Goal: Complete application form

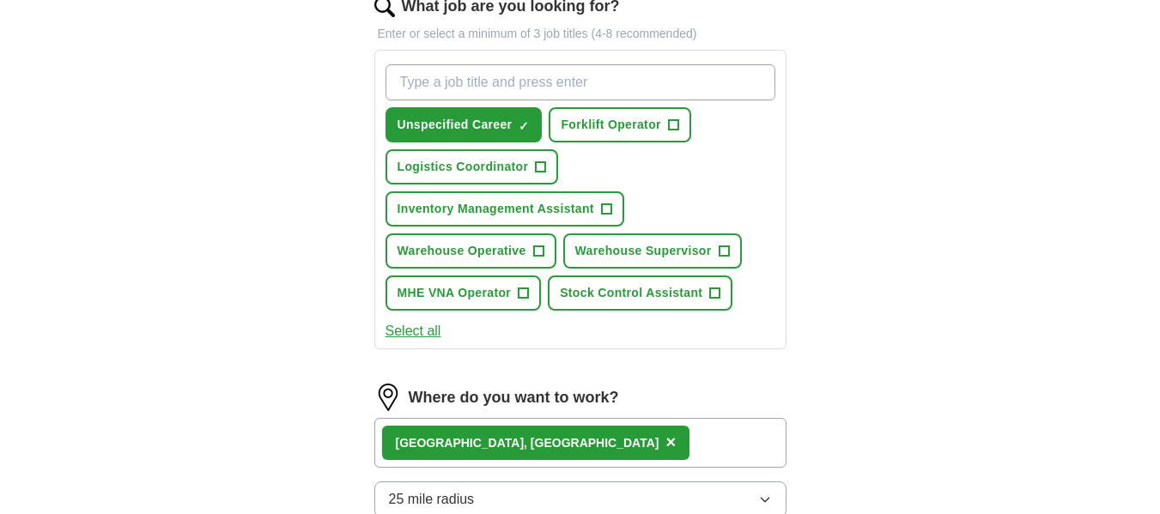
scroll to position [584, 0]
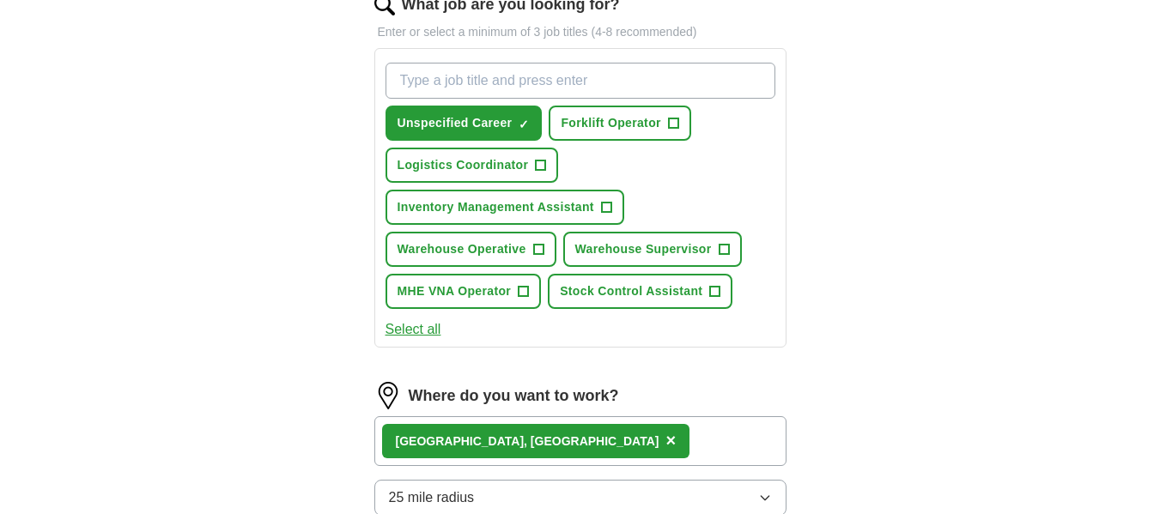
click at [472, 78] on input "What job are you looking for?" at bounding box center [580, 81] width 390 height 36
type input "Forklift truck driver"
click at [630, 121] on span "Forklift Operator" at bounding box center [610, 123] width 100 height 18
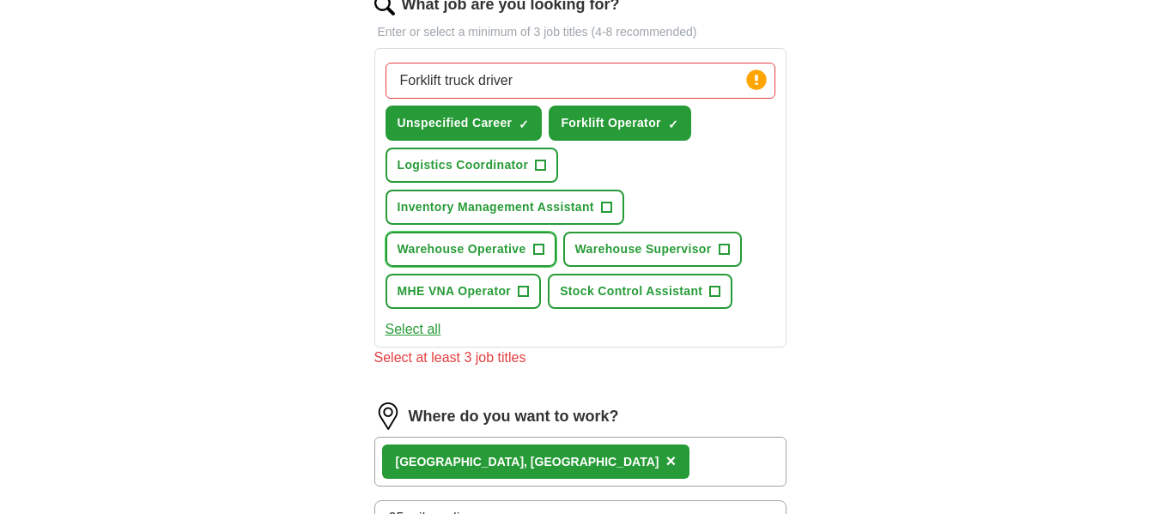
click at [480, 249] on span "Warehouse Operative" at bounding box center [461, 249] width 129 height 18
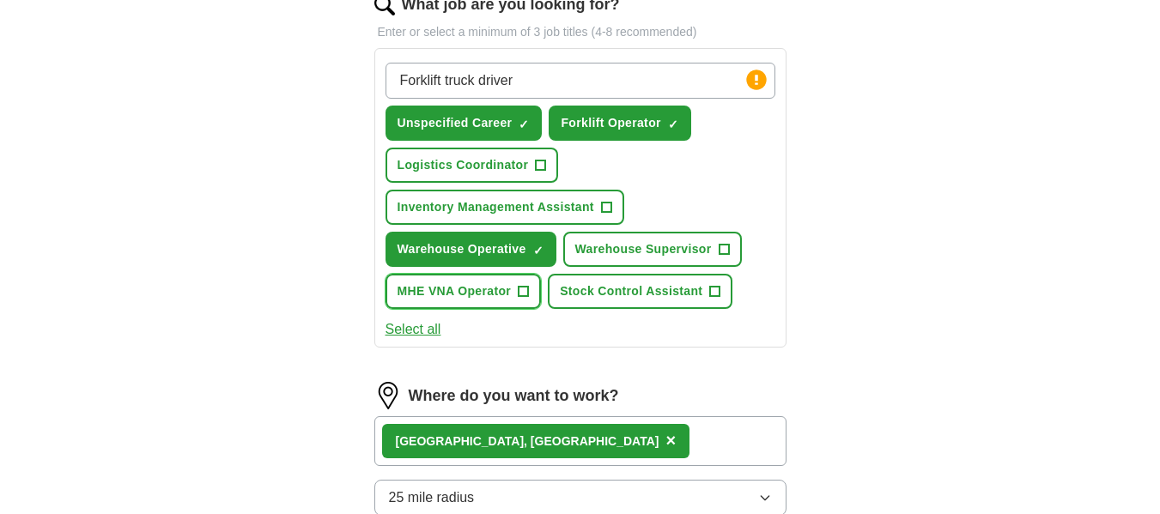
click at [469, 292] on span "MHE VNA Operator" at bounding box center [454, 291] width 114 height 18
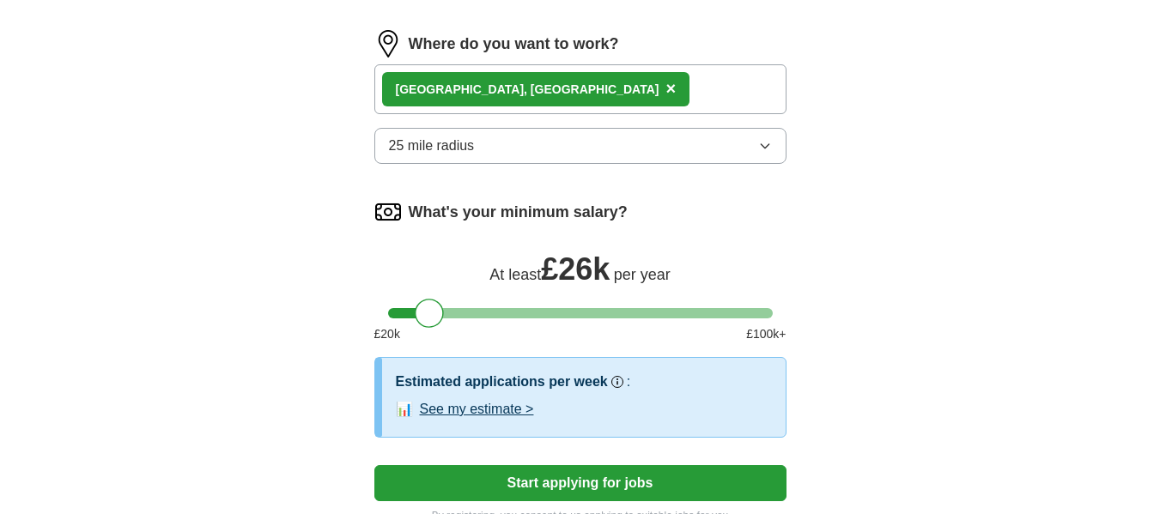
scroll to position [961, 0]
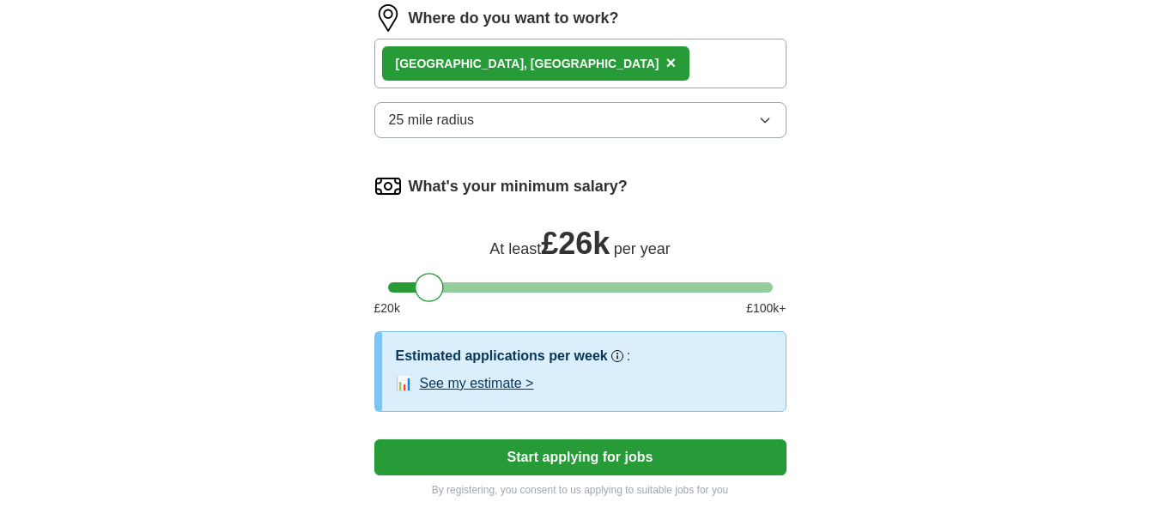
click at [547, 454] on button "Start applying for jobs" at bounding box center [580, 457] width 412 height 36
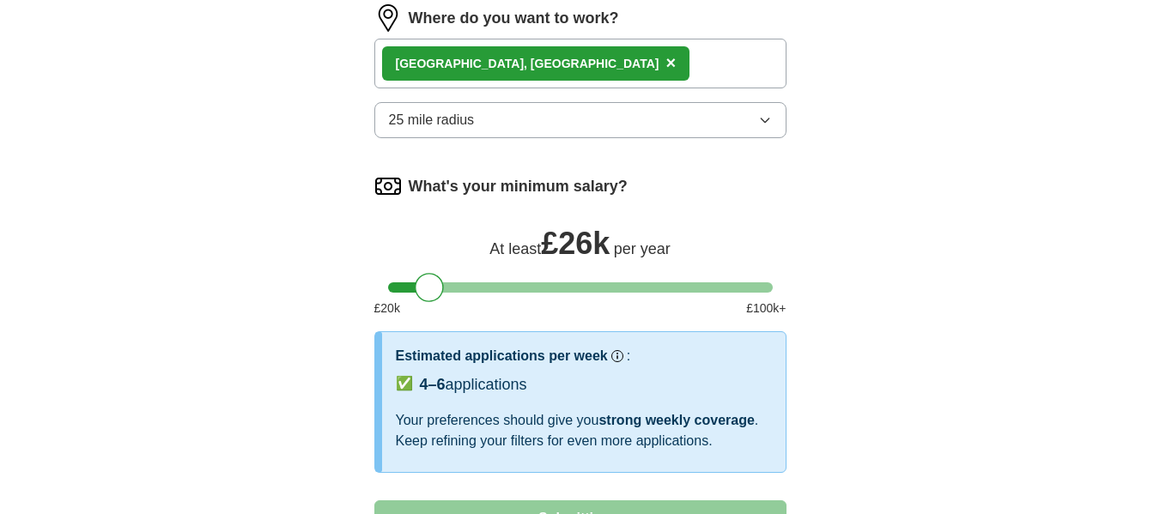
select select "**"
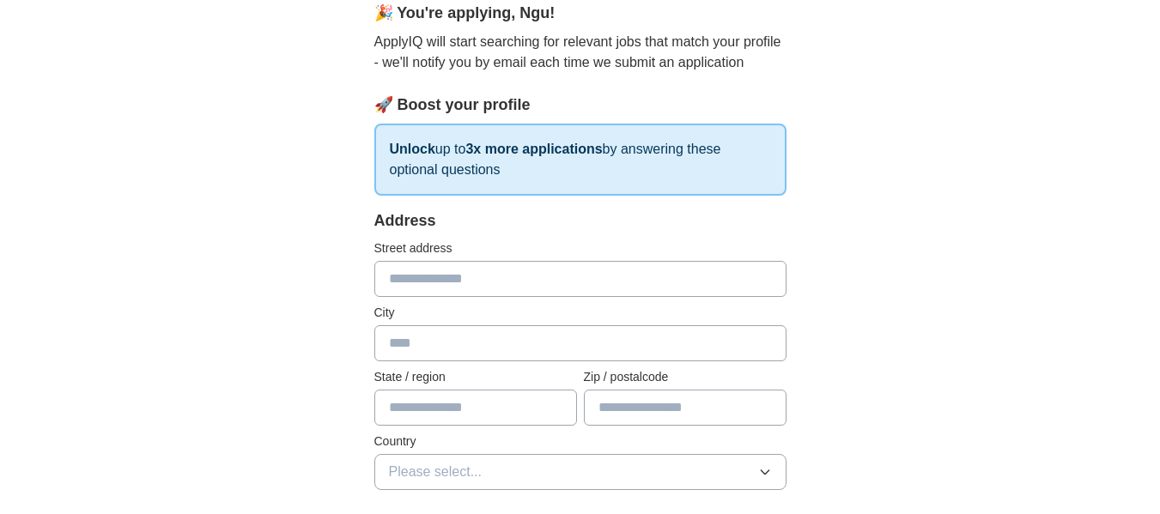
scroll to position [172, 0]
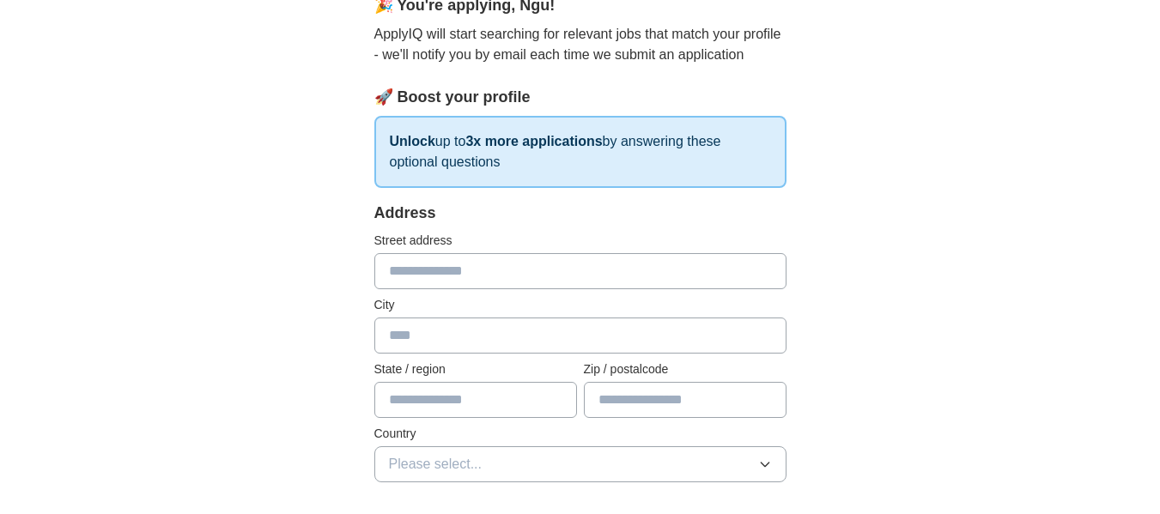
click at [425, 259] on input "text" at bounding box center [580, 271] width 412 height 36
type input "**********"
type input "*******"
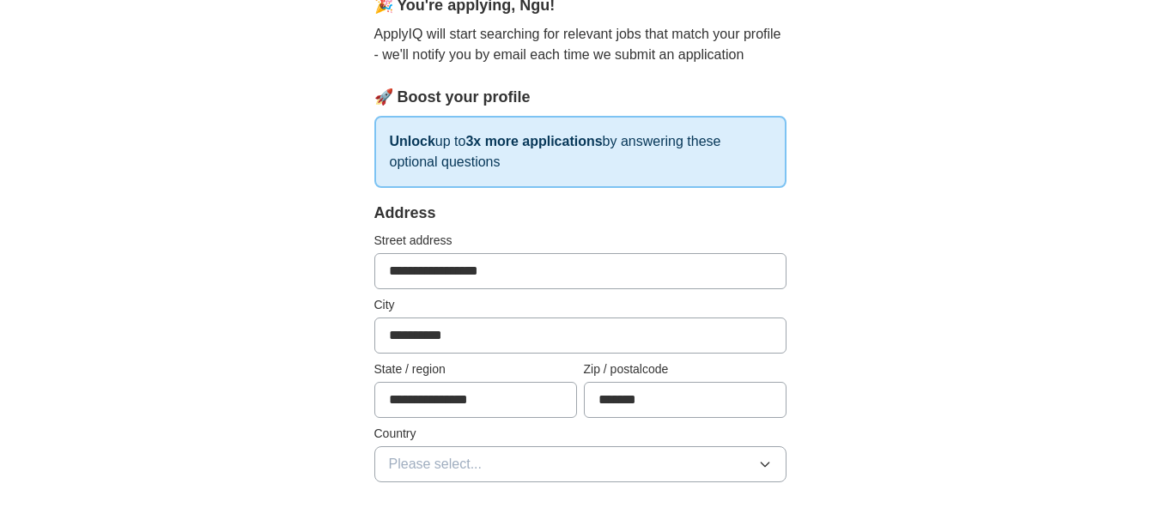
click at [763, 466] on icon "button" at bounding box center [764, 465] width 8 height 4
click at [712, 503] on div "[GEOGRAPHIC_DATA]" at bounding box center [580, 504] width 383 height 21
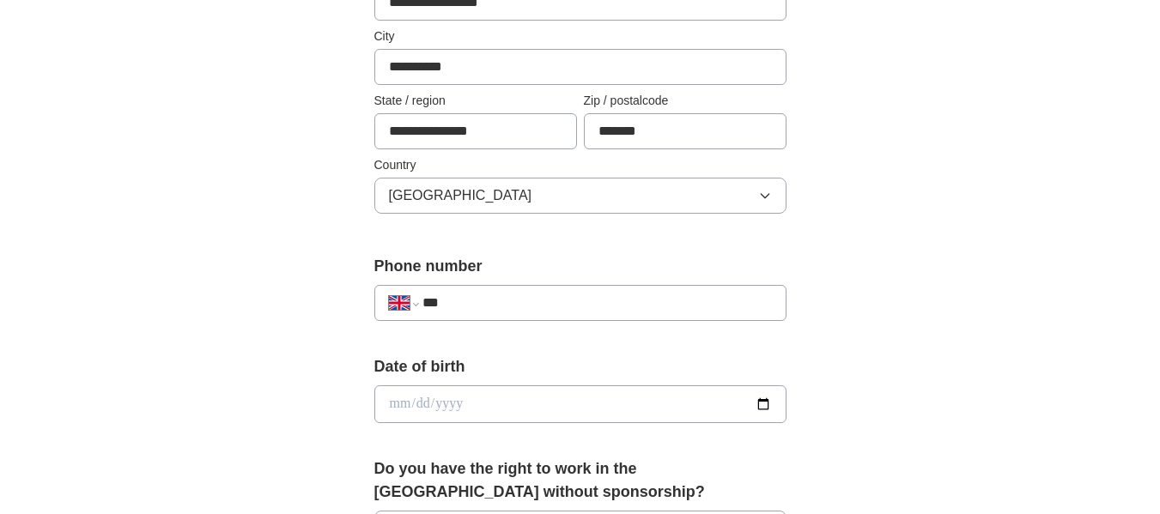
scroll to position [446, 0]
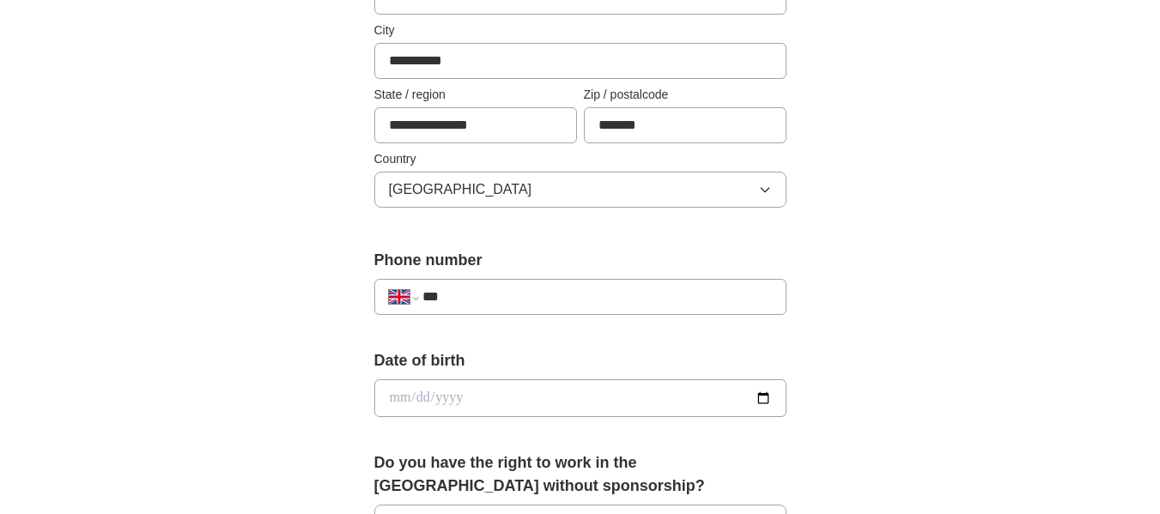
click at [501, 288] on input "***" at bounding box center [596, 297] width 348 height 21
type input "**********"
click at [506, 397] on input "date" at bounding box center [580, 398] width 412 height 38
type input "**********"
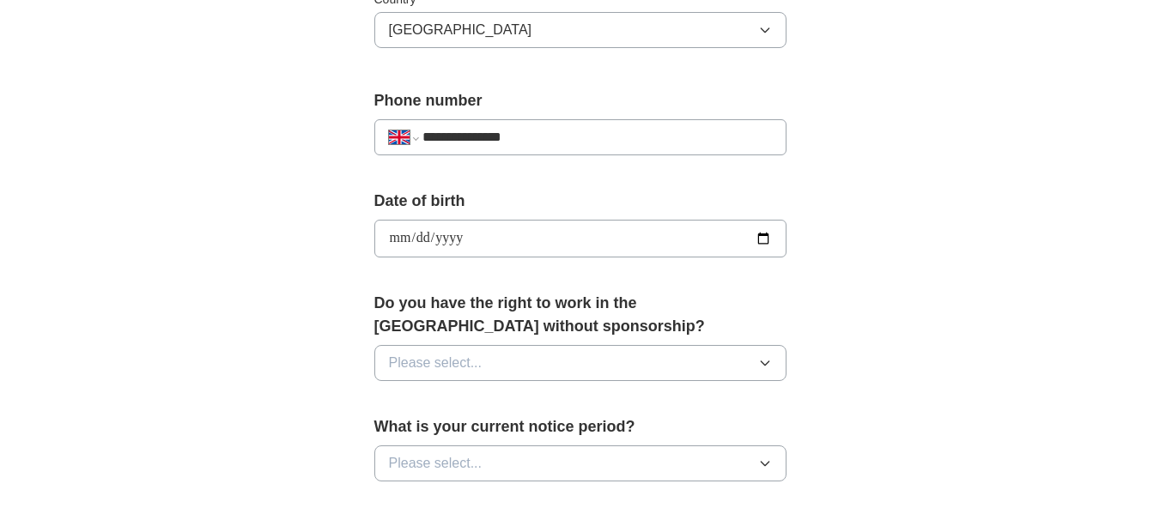
scroll to position [618, 0]
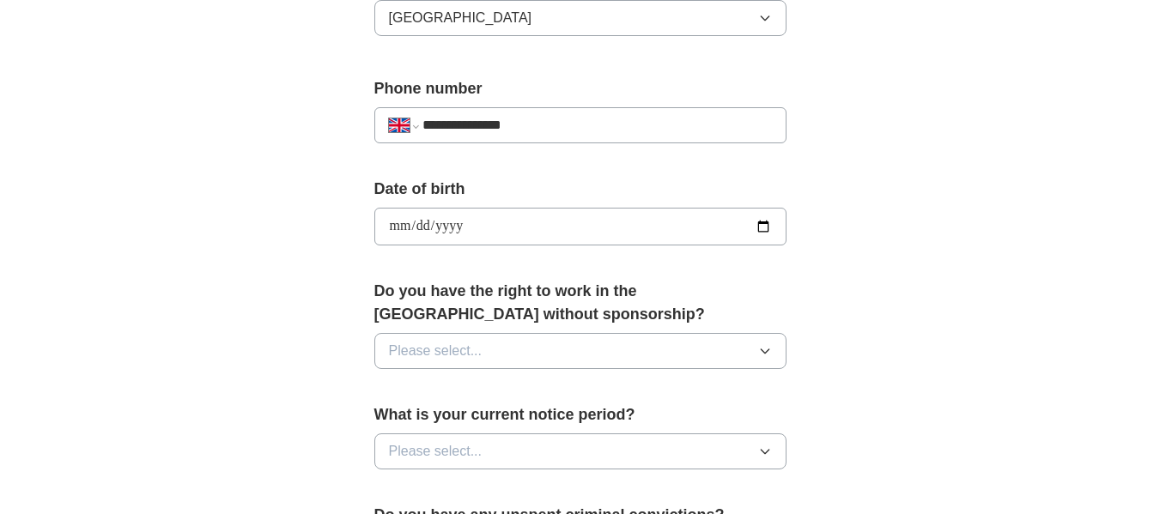
click at [768, 353] on icon "button" at bounding box center [765, 351] width 14 height 14
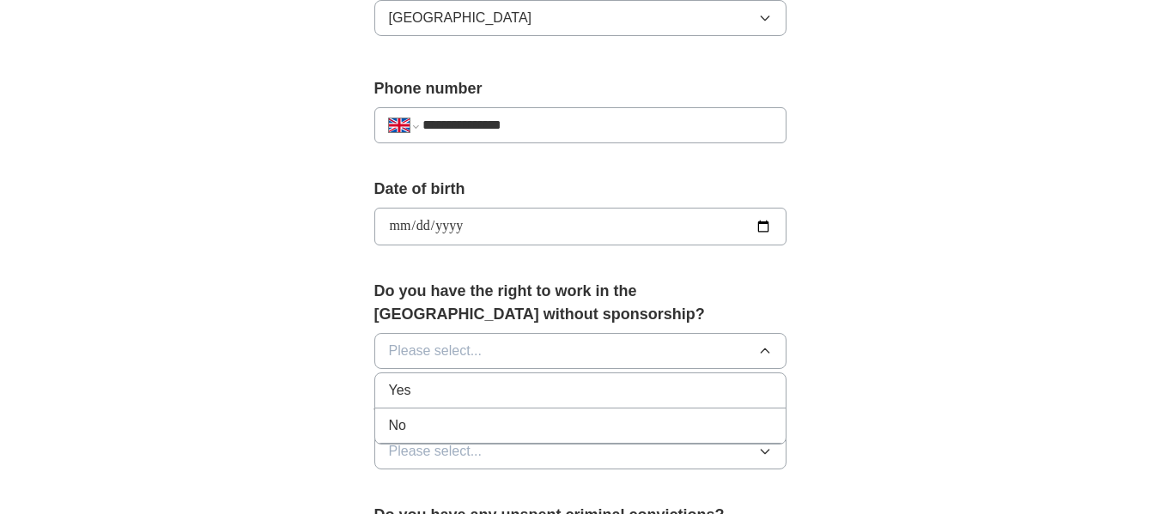
click at [656, 380] on div "Yes" at bounding box center [580, 390] width 383 height 21
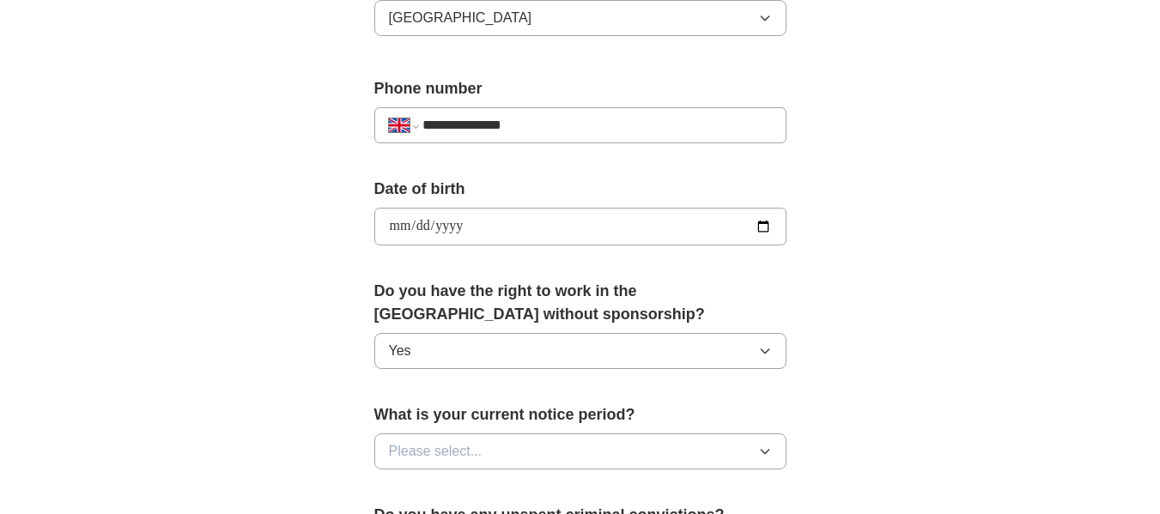
click at [768, 451] on icon "button" at bounding box center [765, 452] width 14 height 14
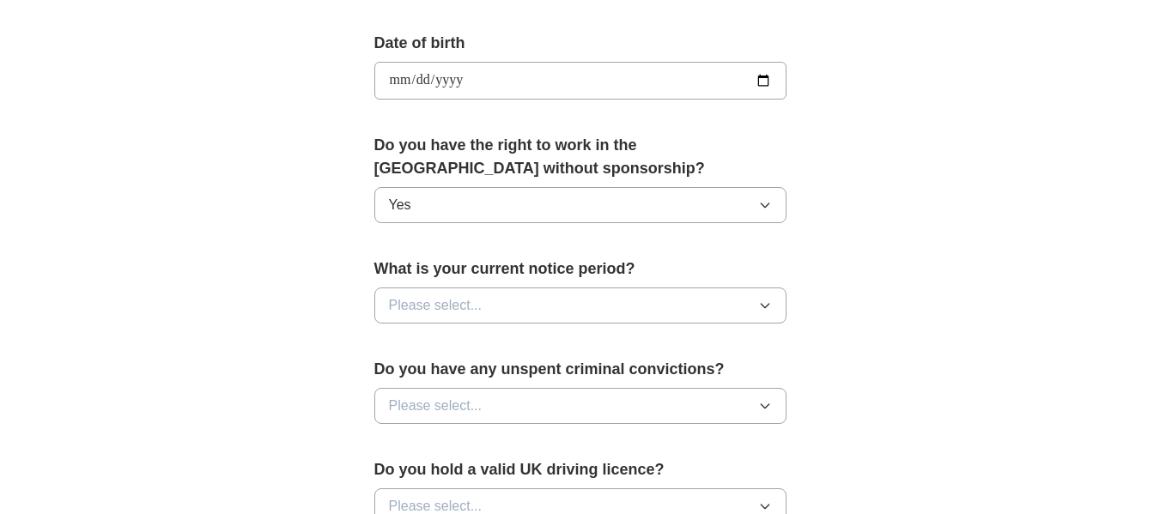
scroll to position [790, 0]
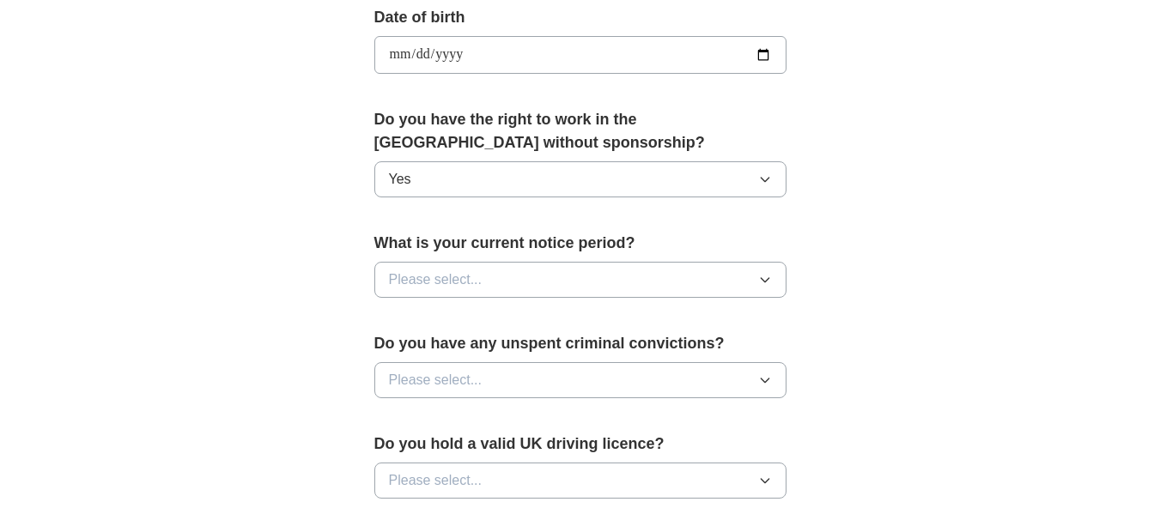
click at [652, 276] on button "Please select..." at bounding box center [580, 280] width 412 height 36
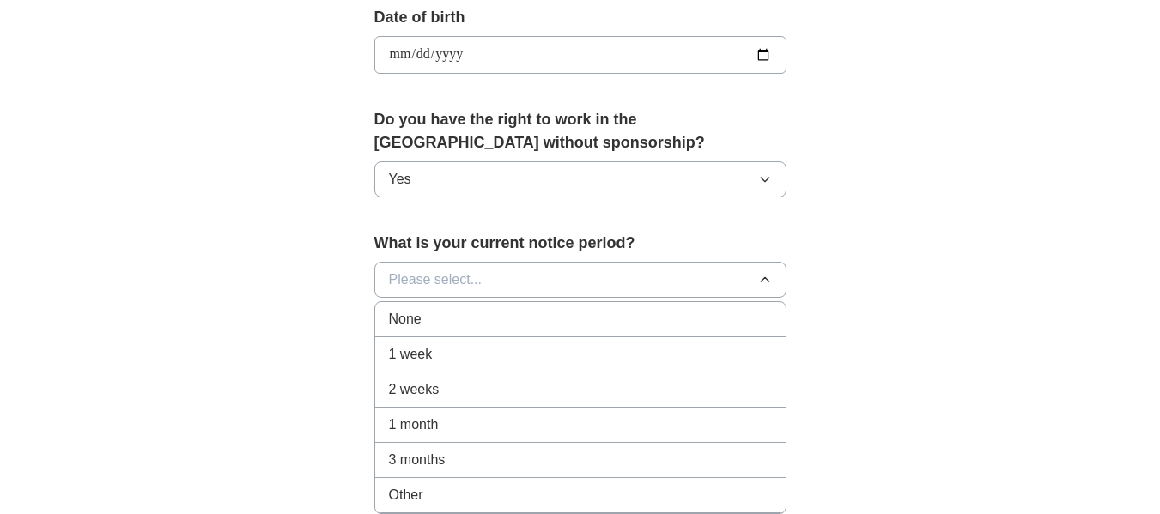
click at [546, 387] on div "2 weeks" at bounding box center [580, 389] width 383 height 21
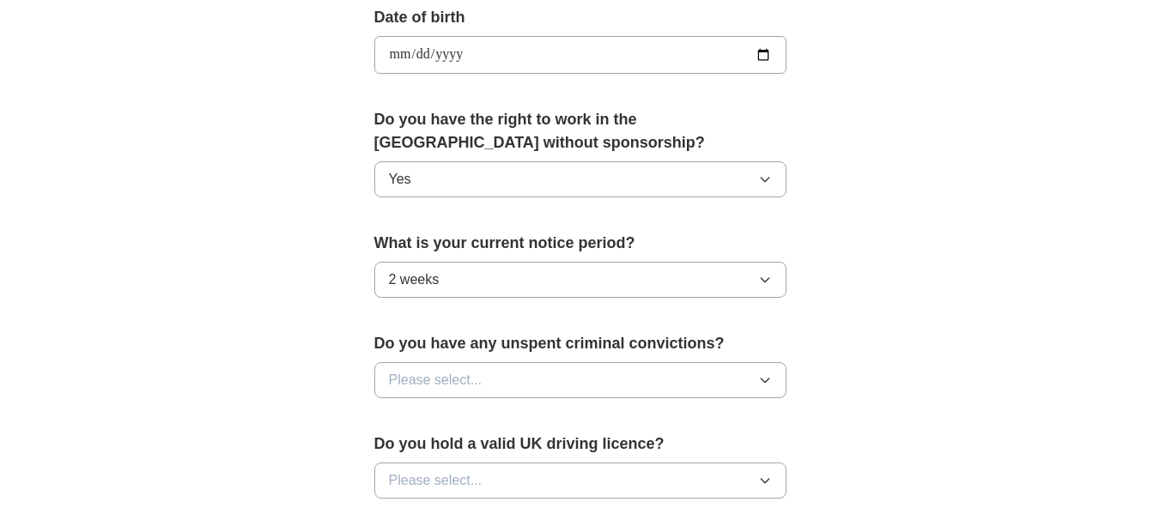
click at [762, 479] on icon "button" at bounding box center [765, 481] width 14 height 14
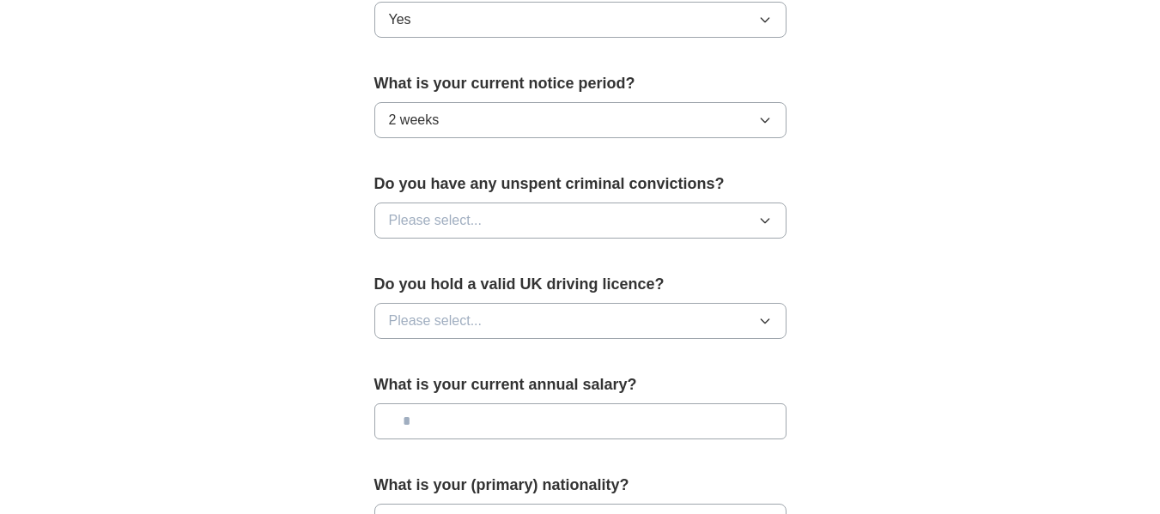
scroll to position [961, 0]
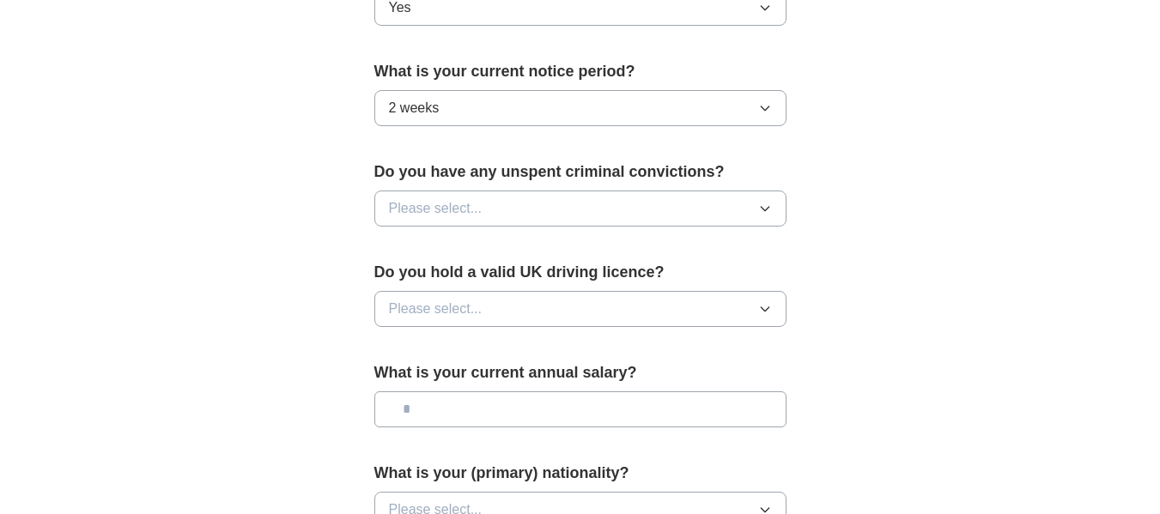
click at [765, 310] on icon "button" at bounding box center [765, 309] width 14 height 14
click at [582, 343] on div "Yes" at bounding box center [580, 348] width 383 height 21
click at [663, 419] on input "text" at bounding box center [580, 409] width 412 height 36
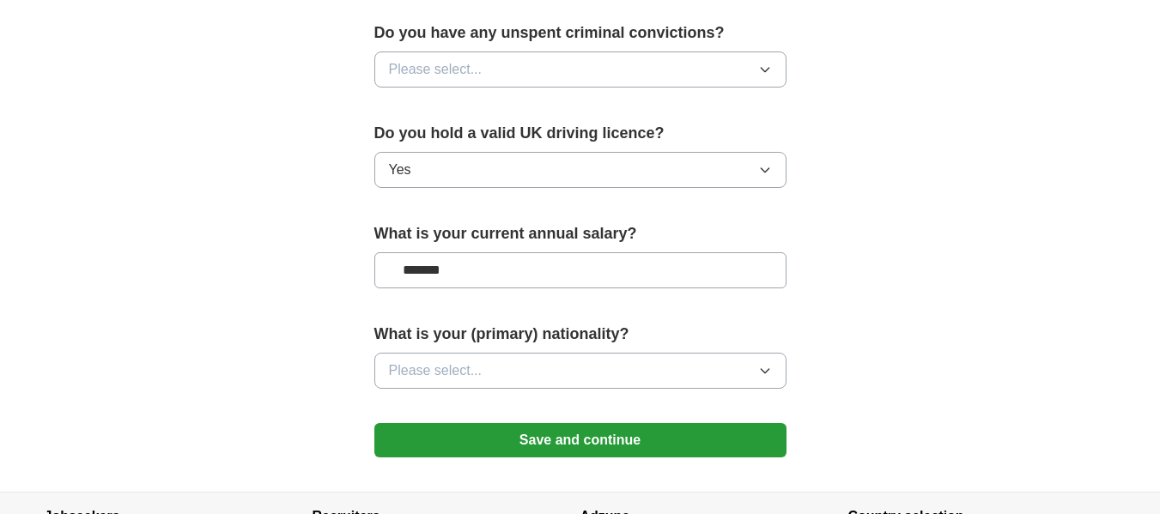
scroll to position [1167, 0]
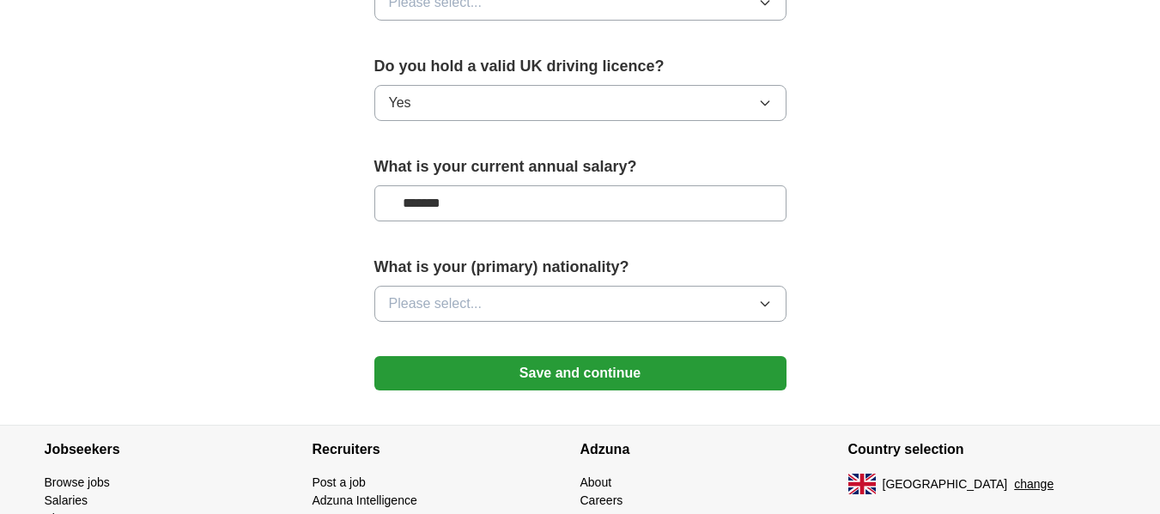
type input "*******"
click at [762, 300] on icon "button" at bounding box center [765, 304] width 14 height 14
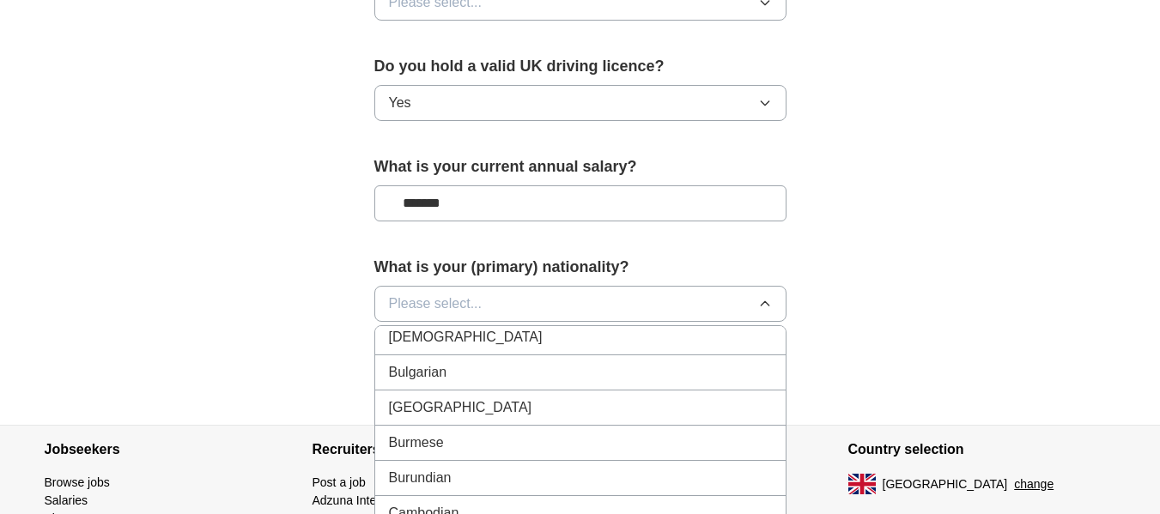
scroll to position [1032, 0]
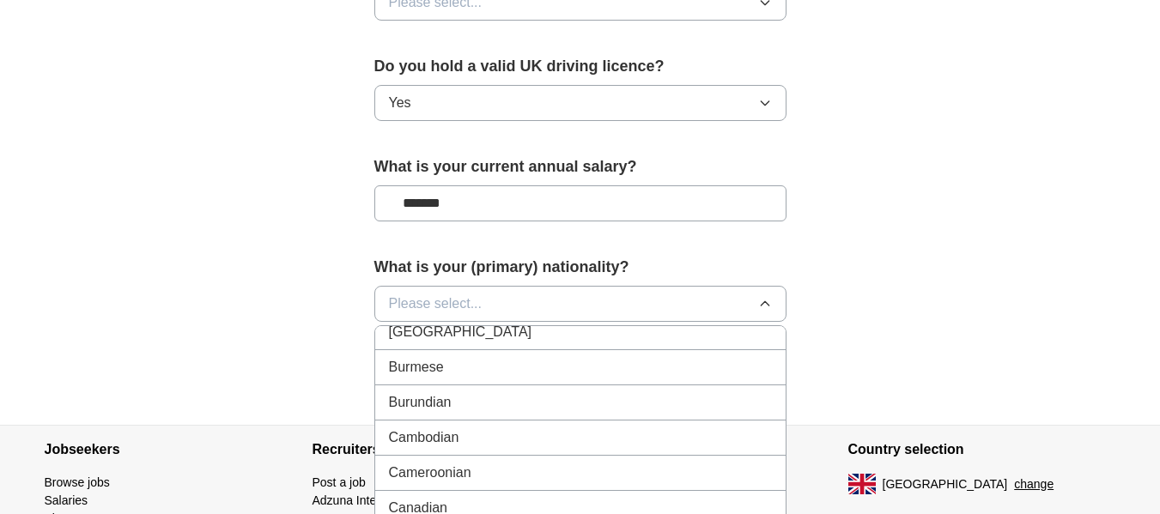
click at [547, 467] on div "Cameroonian" at bounding box center [580, 473] width 383 height 21
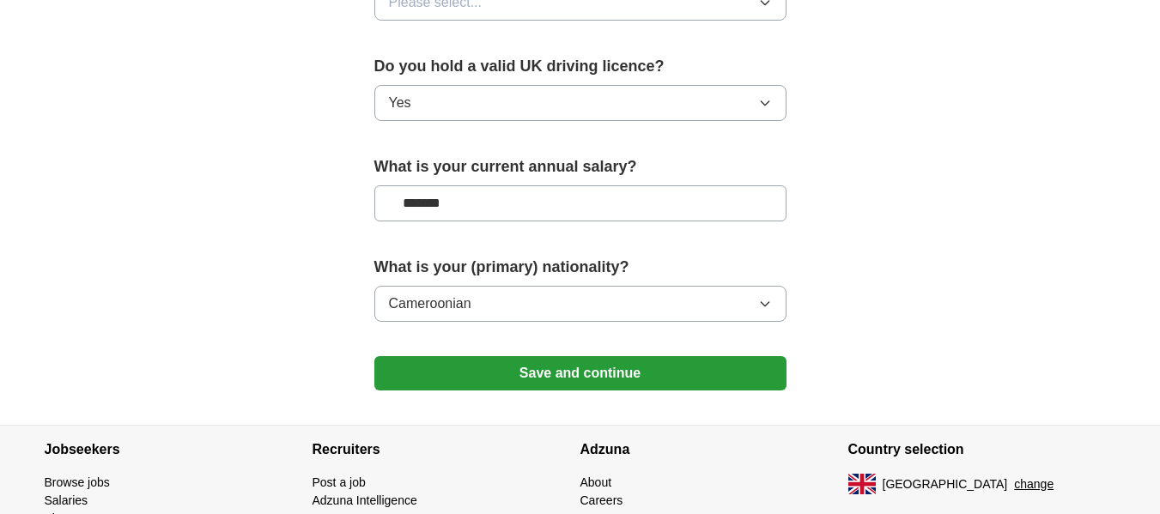
click at [587, 372] on button "Save and continue" at bounding box center [580, 373] width 412 height 34
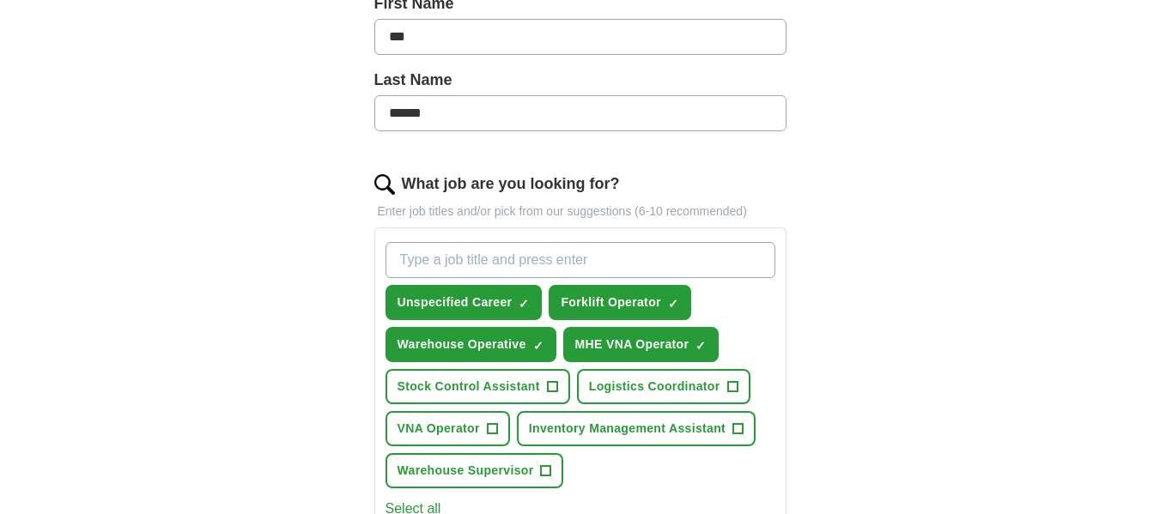
scroll to position [412, 0]
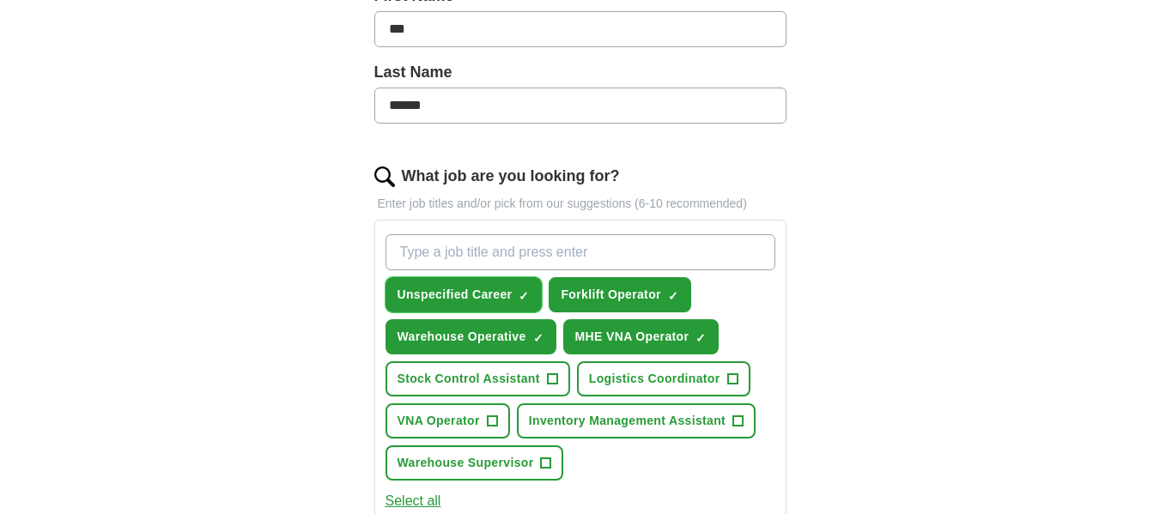
click at [0, 0] on span "×" at bounding box center [0, 0] width 0 height 0
click at [452, 419] on span "VNA Operator" at bounding box center [438, 421] width 82 height 18
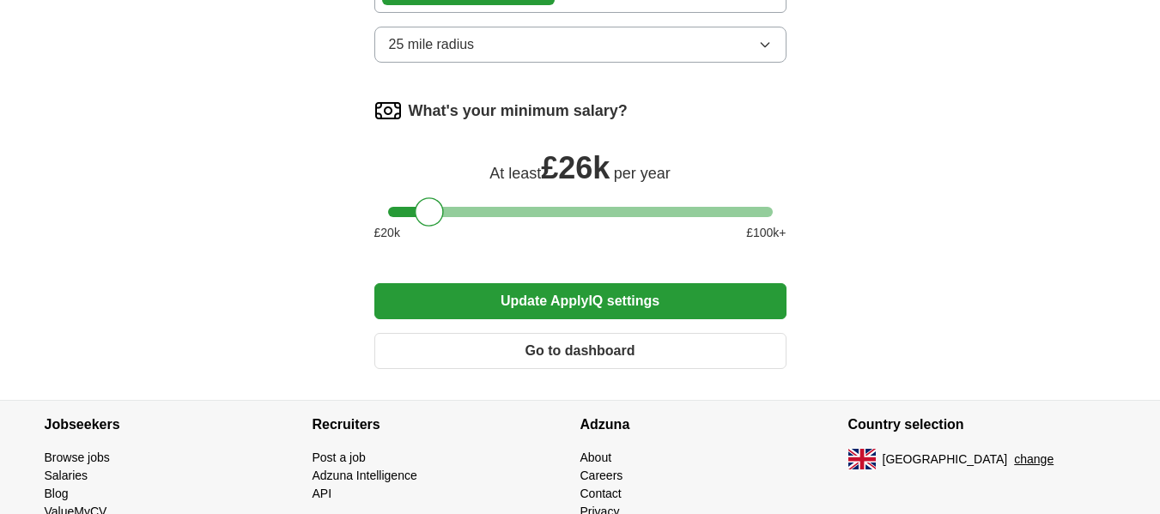
scroll to position [1064, 0]
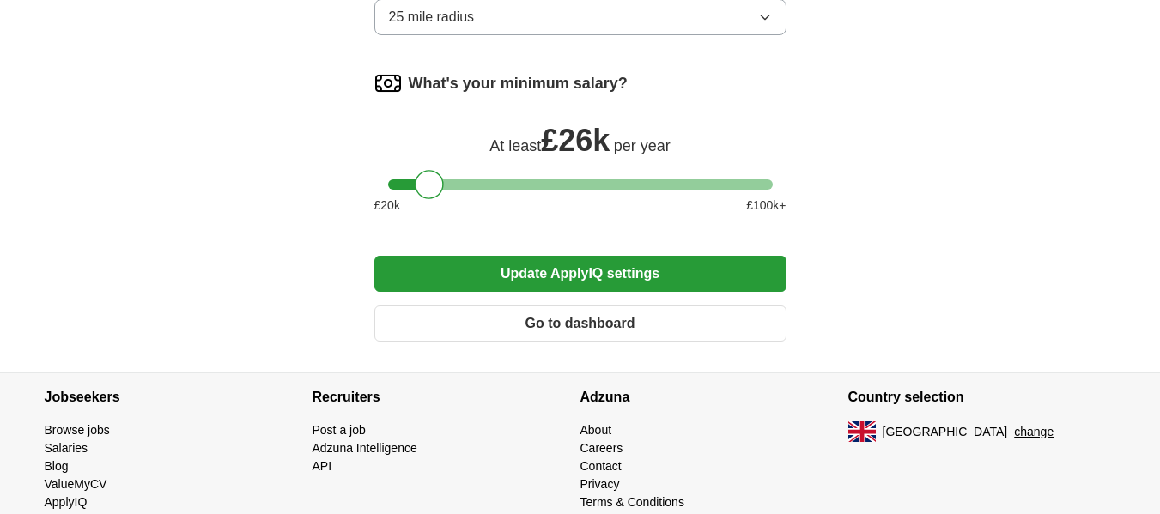
click at [574, 279] on button "Update ApplyIQ settings" at bounding box center [580, 274] width 412 height 36
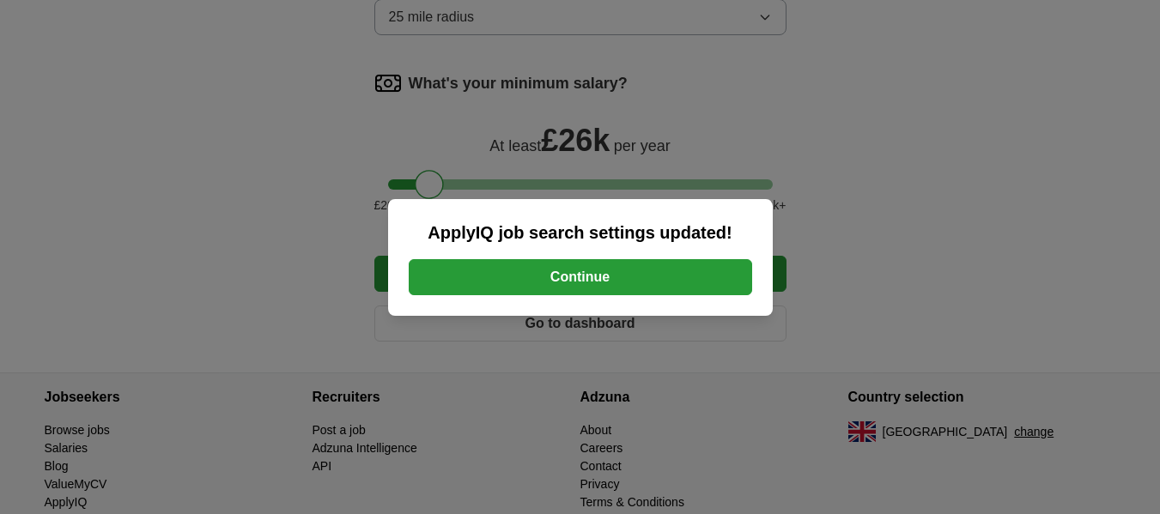
click at [574, 279] on button "Continue" at bounding box center [580, 277] width 343 height 36
